Goal: Information Seeking & Learning: Learn about a topic

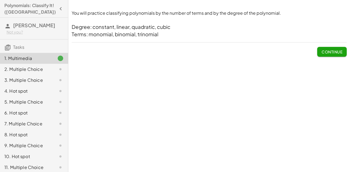
click at [328, 48] on button "Continue" at bounding box center [332, 52] width 30 height 10
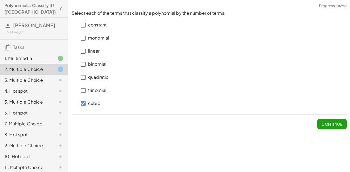
click at [84, 85] on div "trinomial" at bounding box center [92, 90] width 28 height 13
click at [88, 78] on p "quadratic" at bounding box center [98, 77] width 20 height 6
click at [91, 95] on label "trinomial" at bounding box center [97, 90] width 18 height 13
click at [91, 102] on p "cubic" at bounding box center [94, 104] width 12 height 6
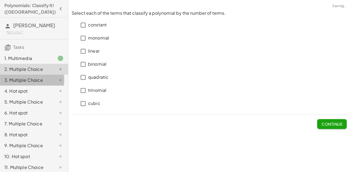
click at [39, 84] on div "3. Multiple Choice" at bounding box center [34, 80] width 68 height 11
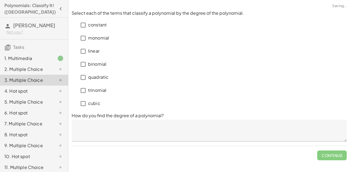
click at [36, 108] on div "6. Hot spot" at bounding box center [34, 113] width 68 height 11
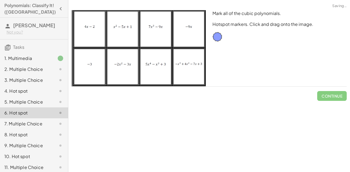
scroll to position [41, 0]
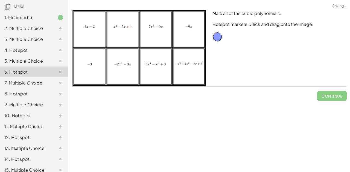
click at [36, 108] on div "9. Multiple Choice" at bounding box center [26, 105] width 44 height 7
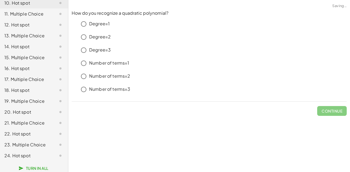
scroll to position [159, 0]
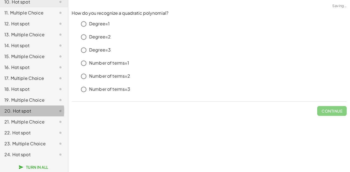
click at [36, 108] on div "20. Hot spot" at bounding box center [26, 111] width 44 height 7
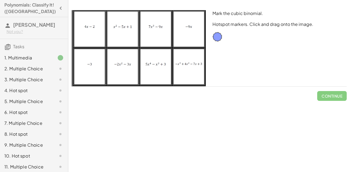
scroll to position [0, 0]
click at [29, 74] on div "2. Multiple Choice" at bounding box center [34, 69] width 68 height 11
